Goal: Transaction & Acquisition: Download file/media

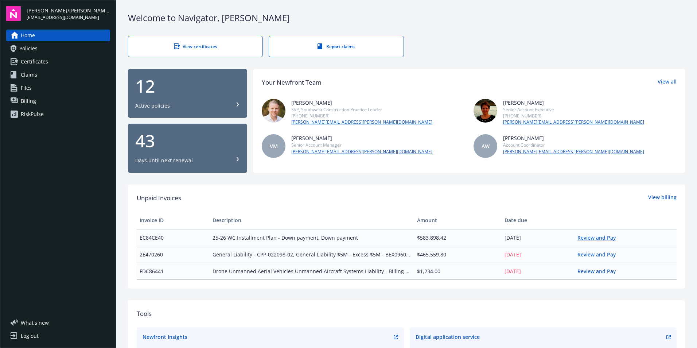
click at [585, 240] on link "Review and Pay" at bounding box center [600, 237] width 44 height 7
click at [578, 237] on link "Review and Pay" at bounding box center [600, 237] width 44 height 7
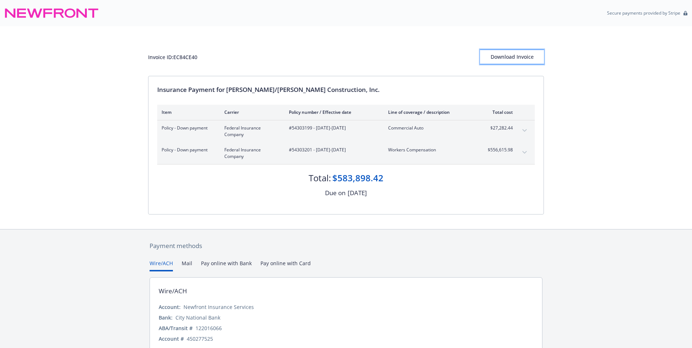
click at [523, 59] on div "Download Invoice" at bounding box center [512, 57] width 64 height 14
click at [526, 132] on button "expand content" at bounding box center [525, 131] width 12 height 12
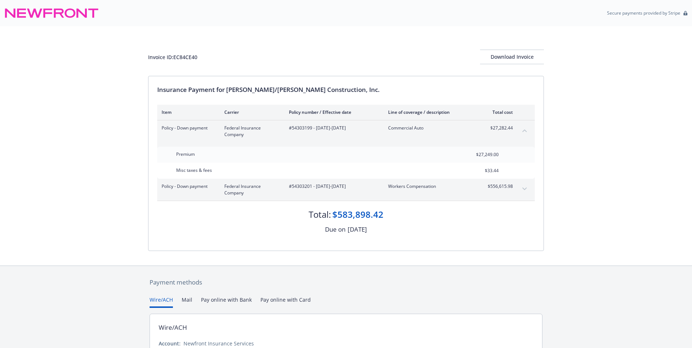
click at [526, 189] on icon "expand content" at bounding box center [524, 188] width 4 height 3
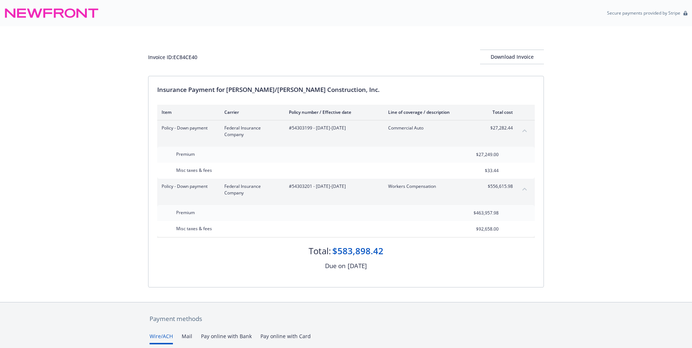
scroll to position [36, 0]
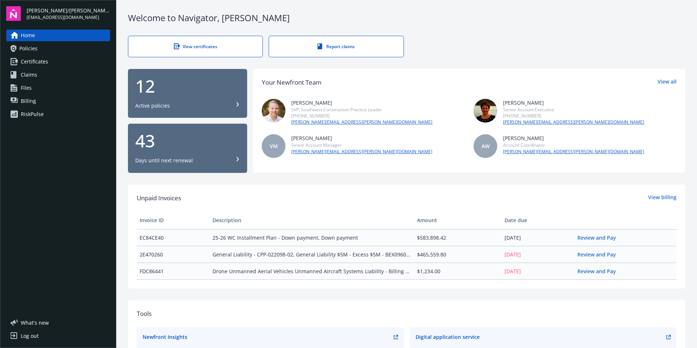
click at [32, 114] on div "RiskPulse" at bounding box center [32, 114] width 23 height 12
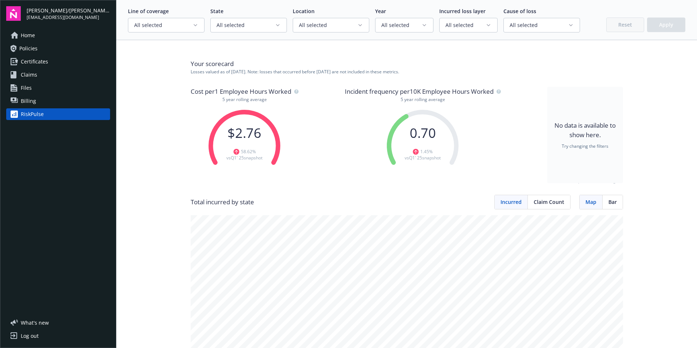
click at [28, 35] on span "Home" at bounding box center [28, 36] width 14 height 12
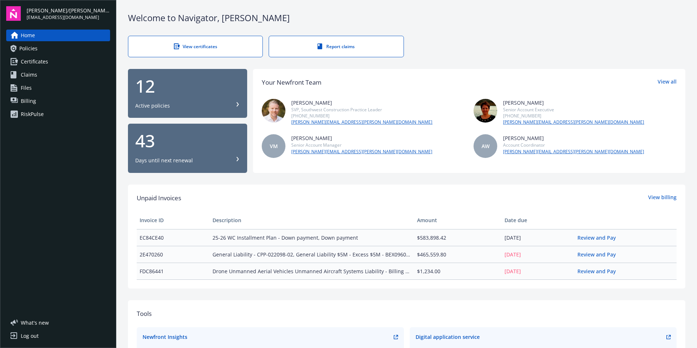
click at [32, 98] on span "Billing" at bounding box center [28, 101] width 15 height 12
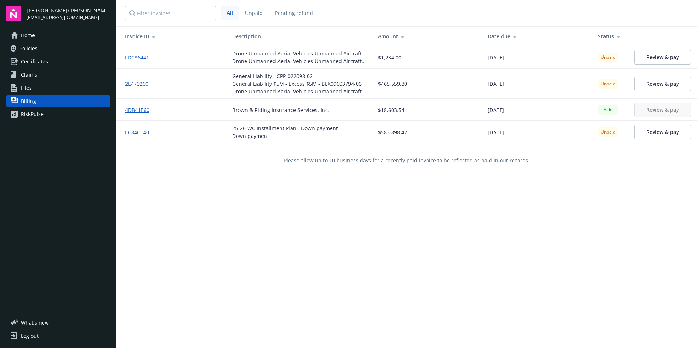
click at [27, 34] on span "Home" at bounding box center [28, 36] width 14 height 12
